Goal: Check status

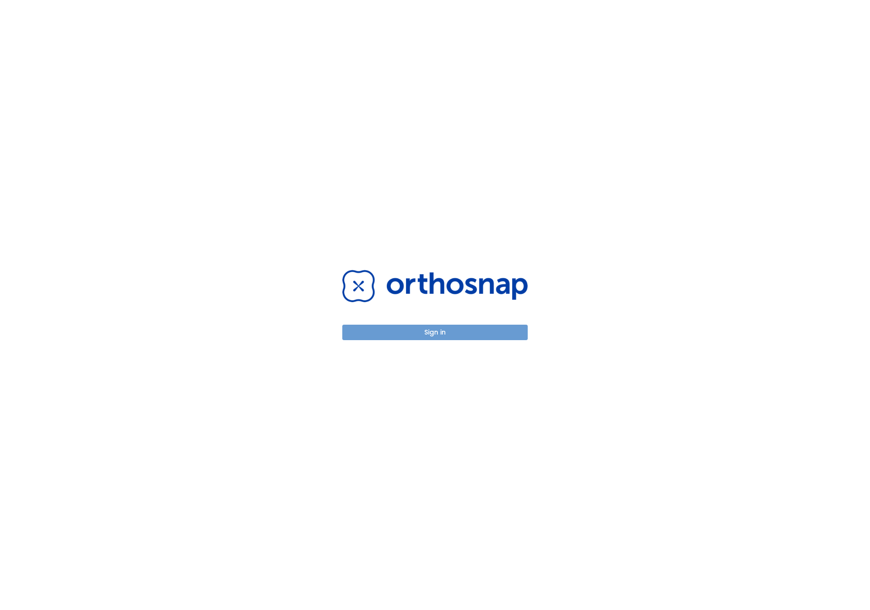
click at [455, 330] on button "Sign in" at bounding box center [434, 332] width 185 height 15
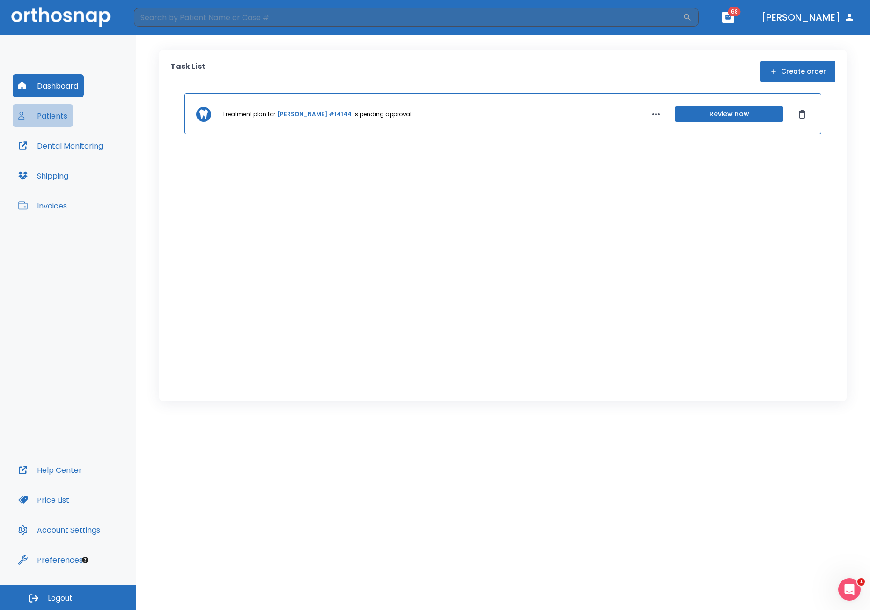
click at [53, 110] on button "Patients" at bounding box center [43, 115] width 60 height 22
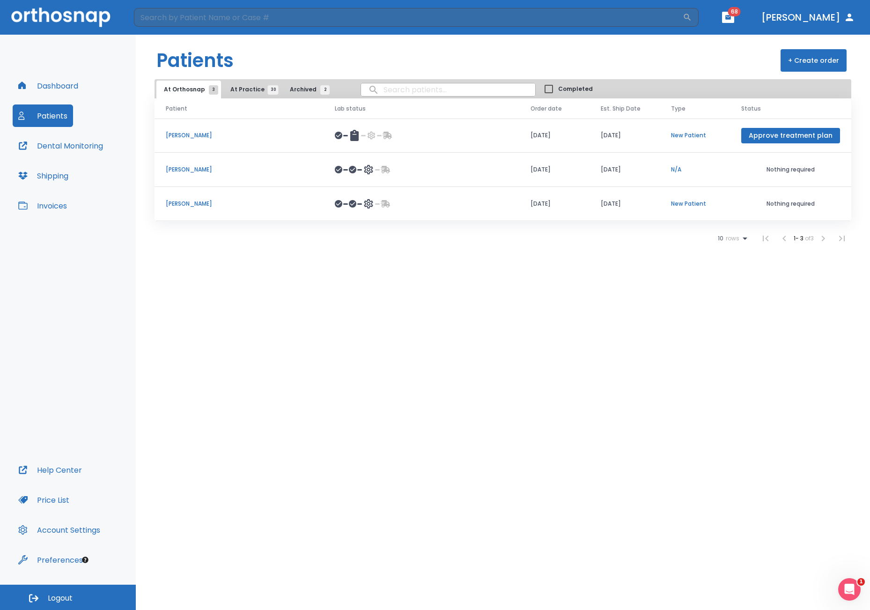
click at [246, 94] on button "At Practice 30" at bounding box center [252, 90] width 58 height 18
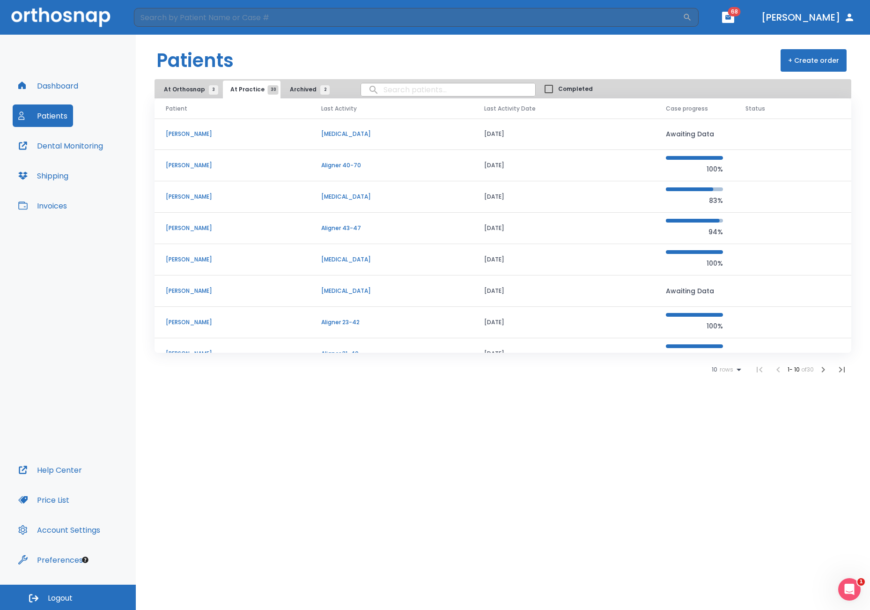
scroll to position [78, 0]
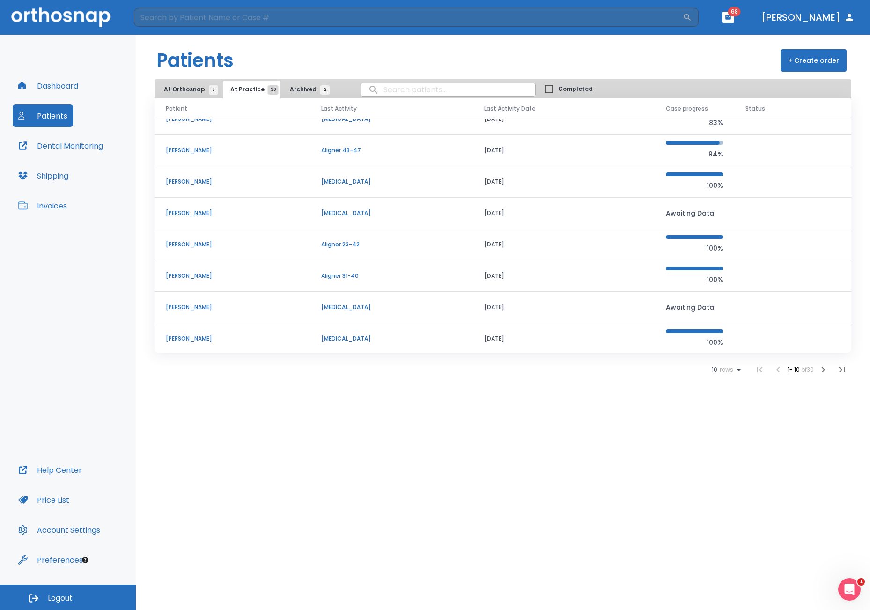
click at [550, 141] on td "[DATE]" at bounding box center [564, 150] width 182 height 31
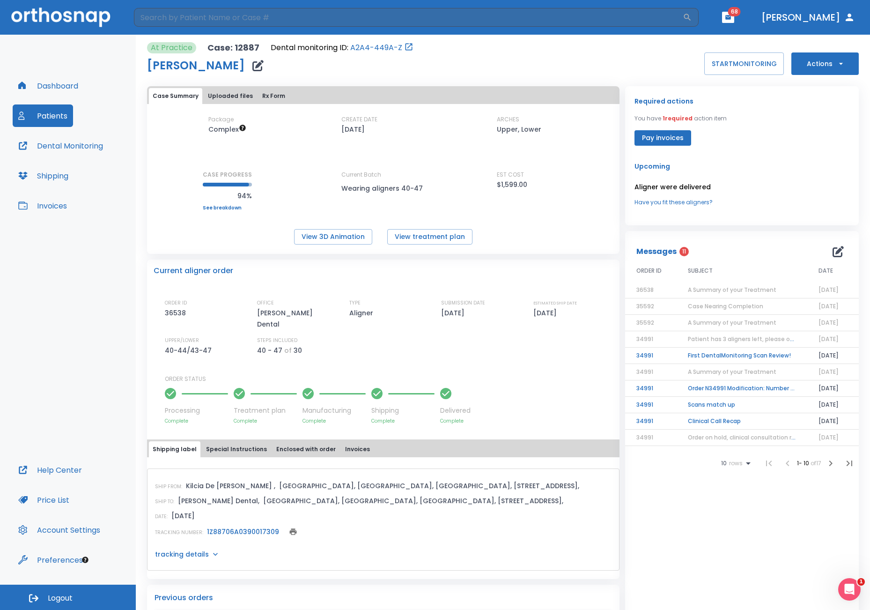
scroll to position [94, 0]
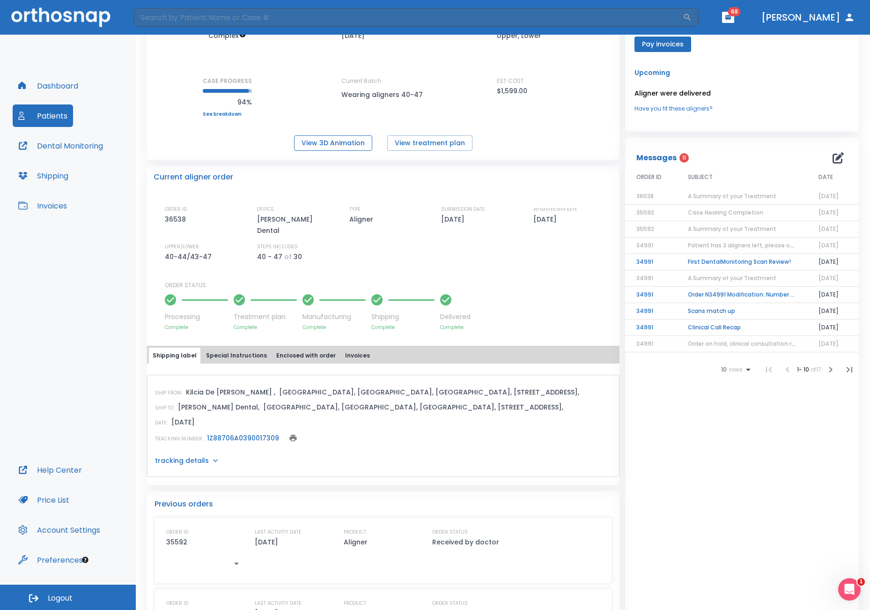
click at [333, 141] on button "View 3D Animation" at bounding box center [333, 142] width 78 height 15
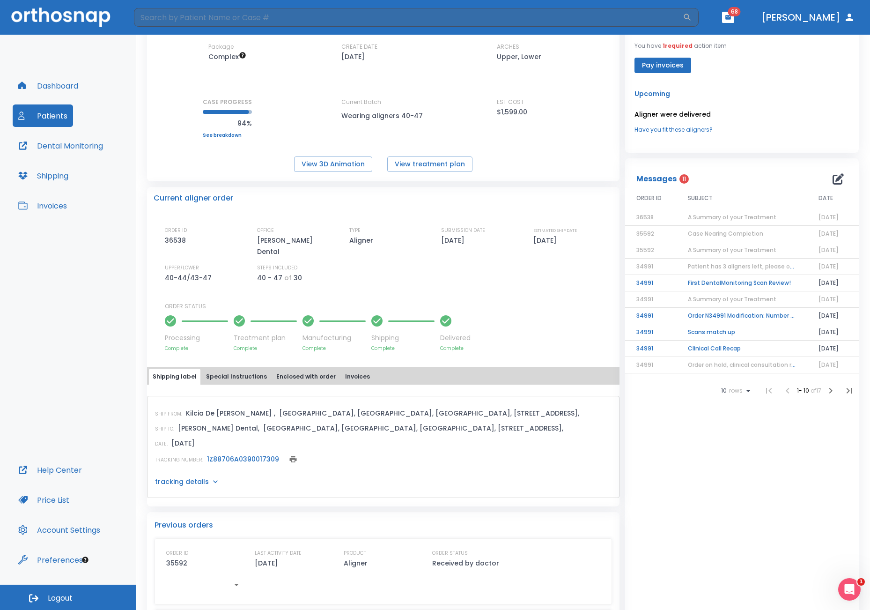
scroll to position [0, 0]
